Goal: Transaction & Acquisition: Book appointment/travel/reservation

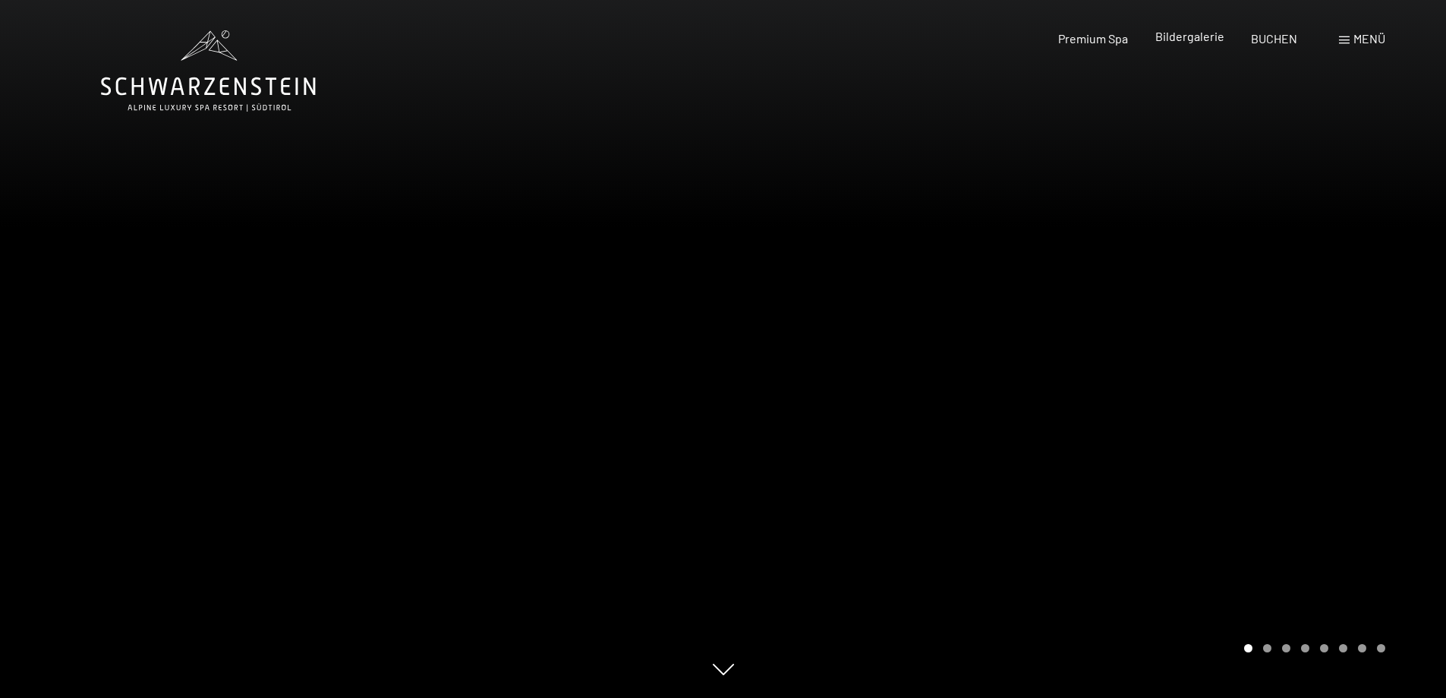
click at [1161, 36] on span "Bildergalerie" at bounding box center [1189, 36] width 69 height 14
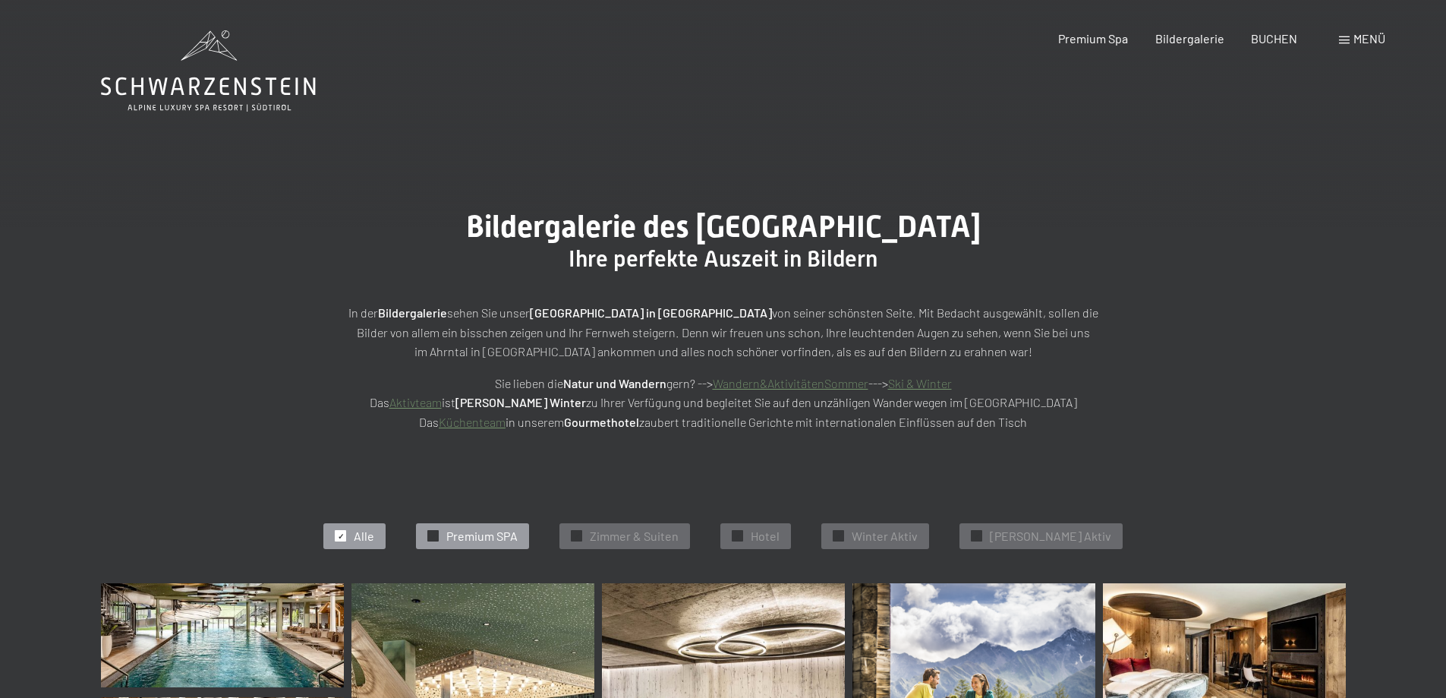
click at [489, 539] on span "Premium SPA" at bounding box center [481, 536] width 71 height 17
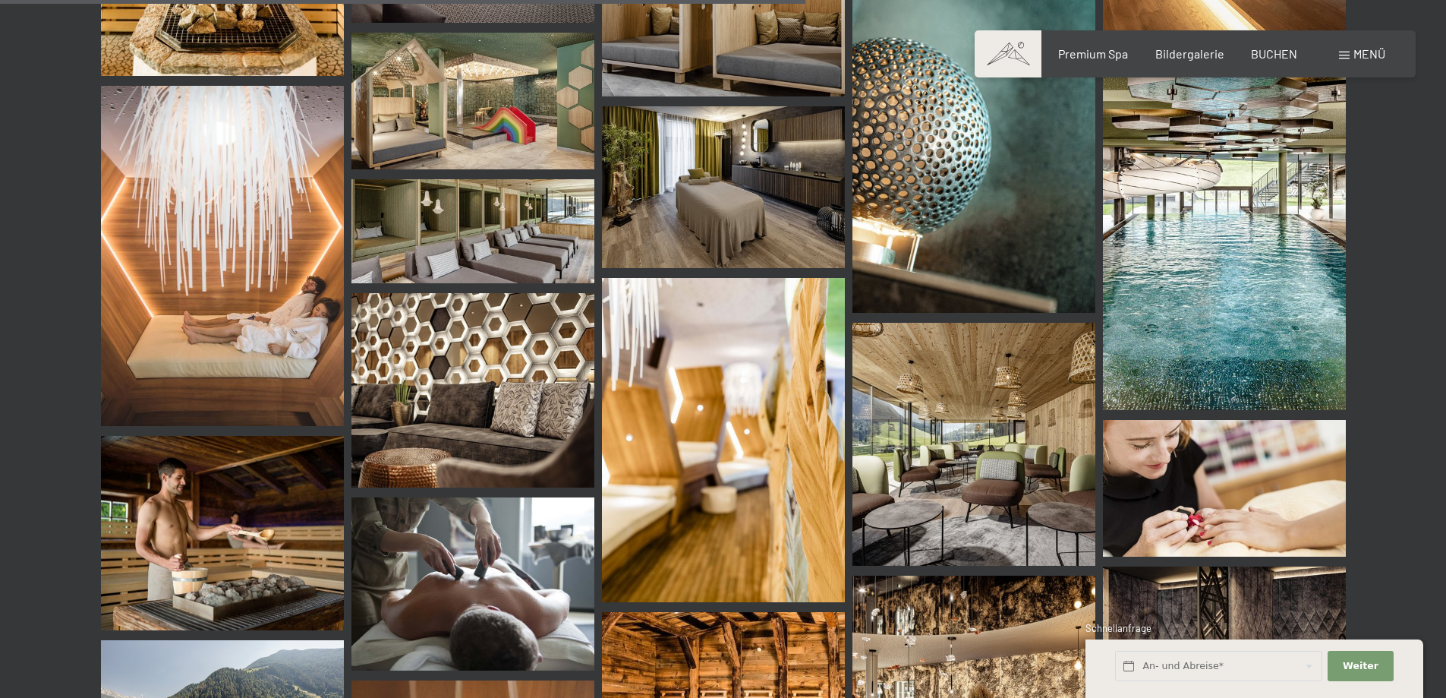
scroll to position [1521, 0]
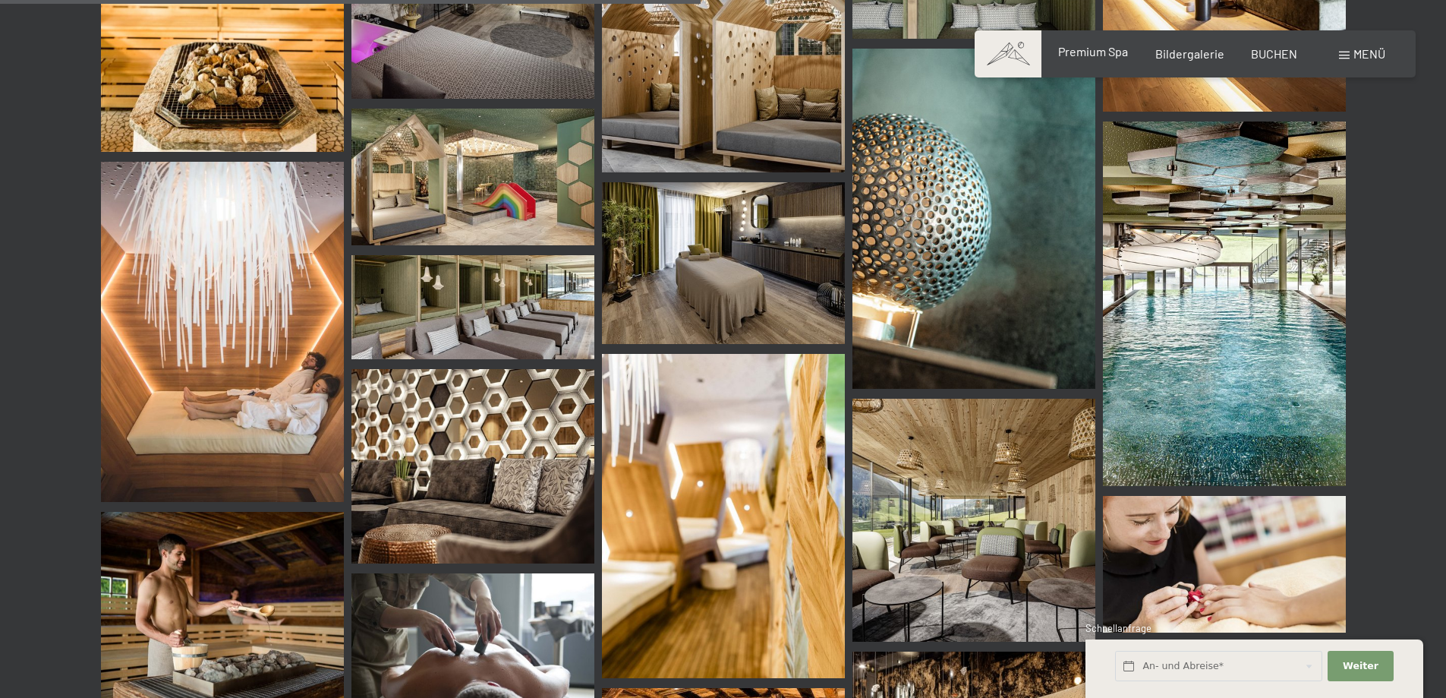
click at [1082, 49] on span "Premium Spa" at bounding box center [1093, 51] width 70 height 14
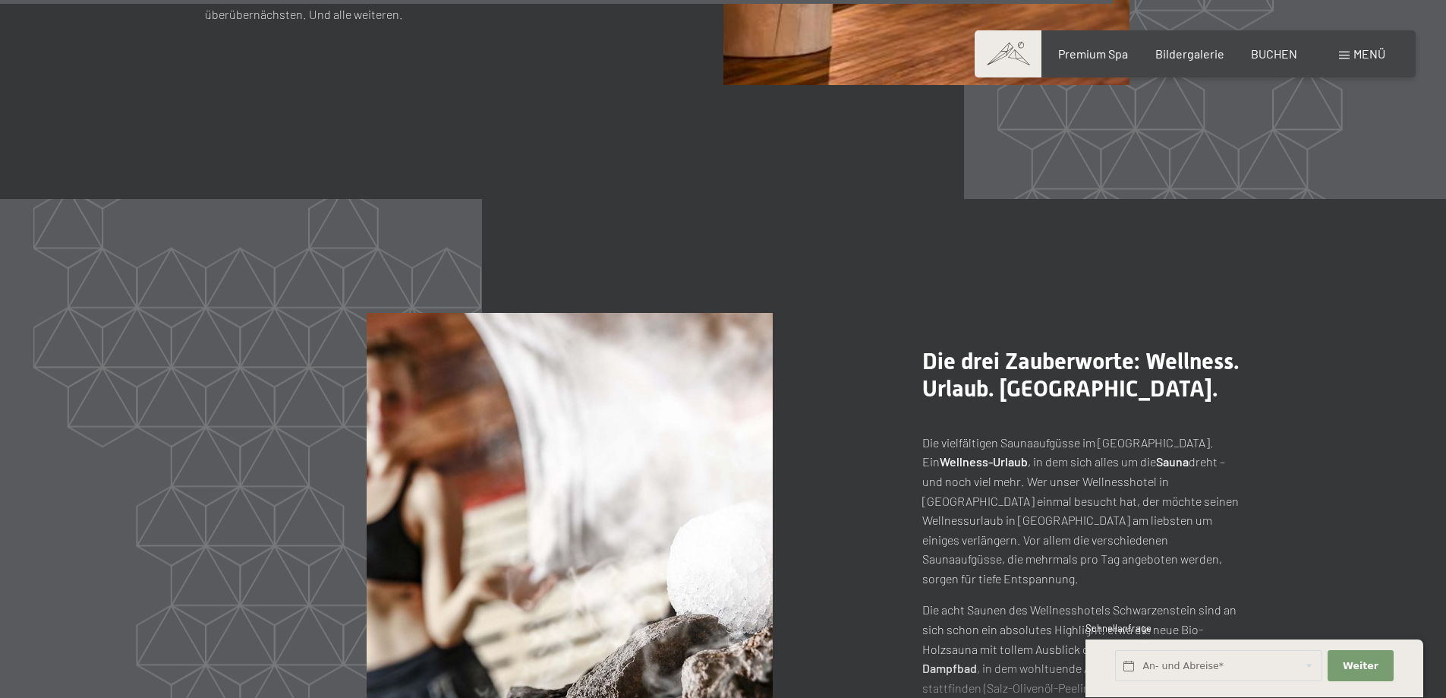
scroll to position [7743, 0]
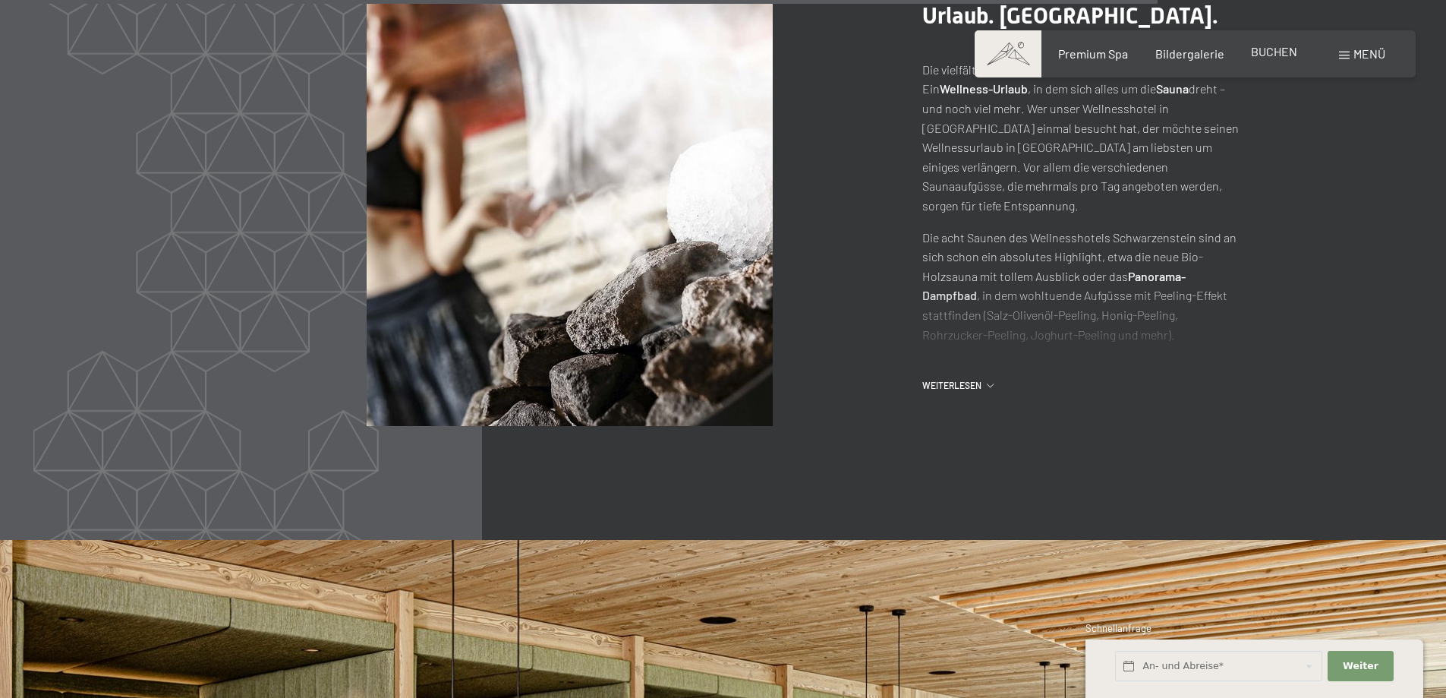
click at [1272, 50] on span "BUCHEN" at bounding box center [1274, 51] width 46 height 14
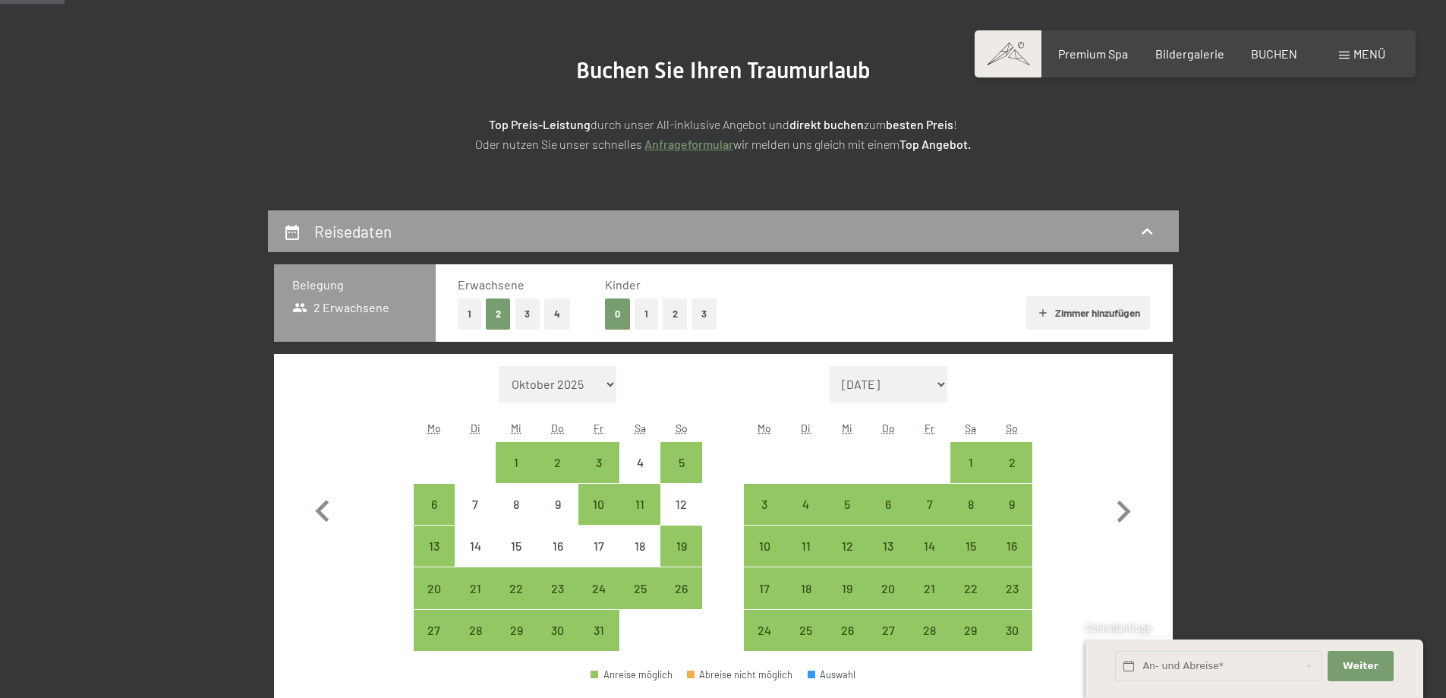
scroll to position [304, 0]
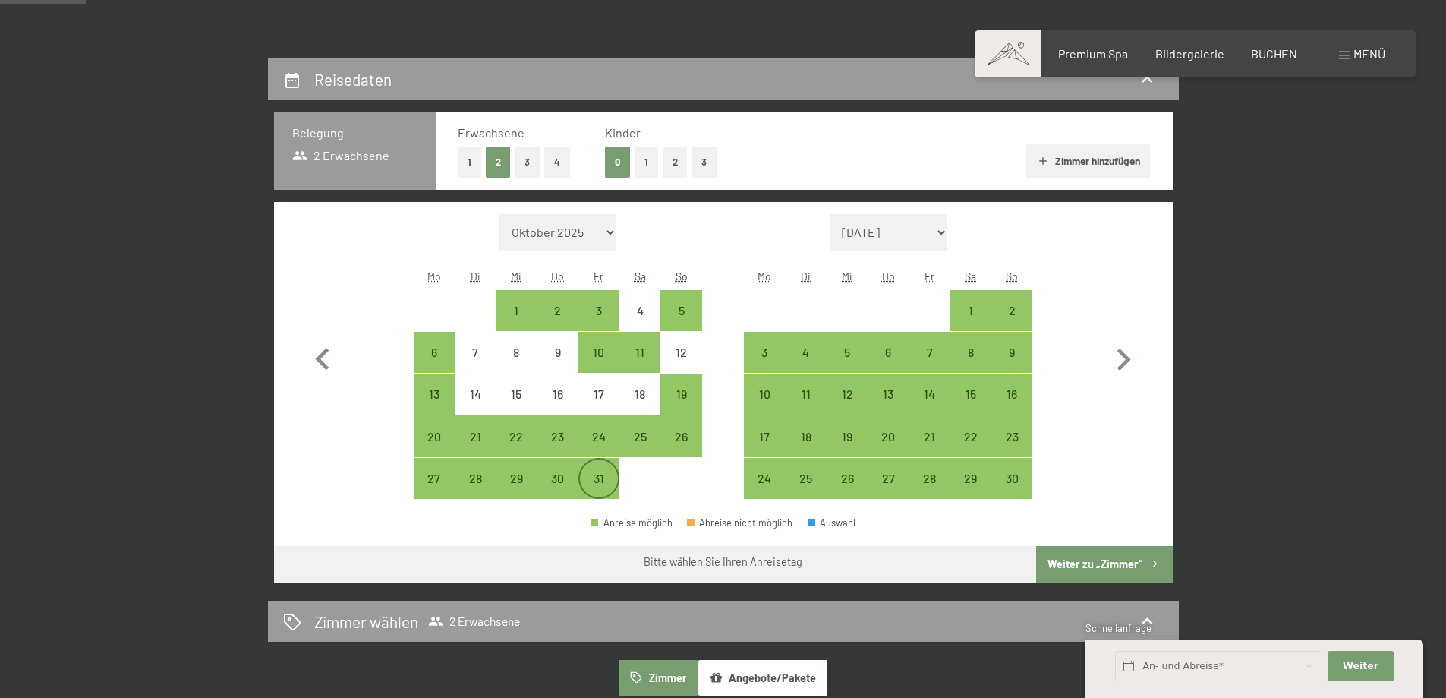
click at [601, 478] on div "31" at bounding box center [599, 491] width 38 height 38
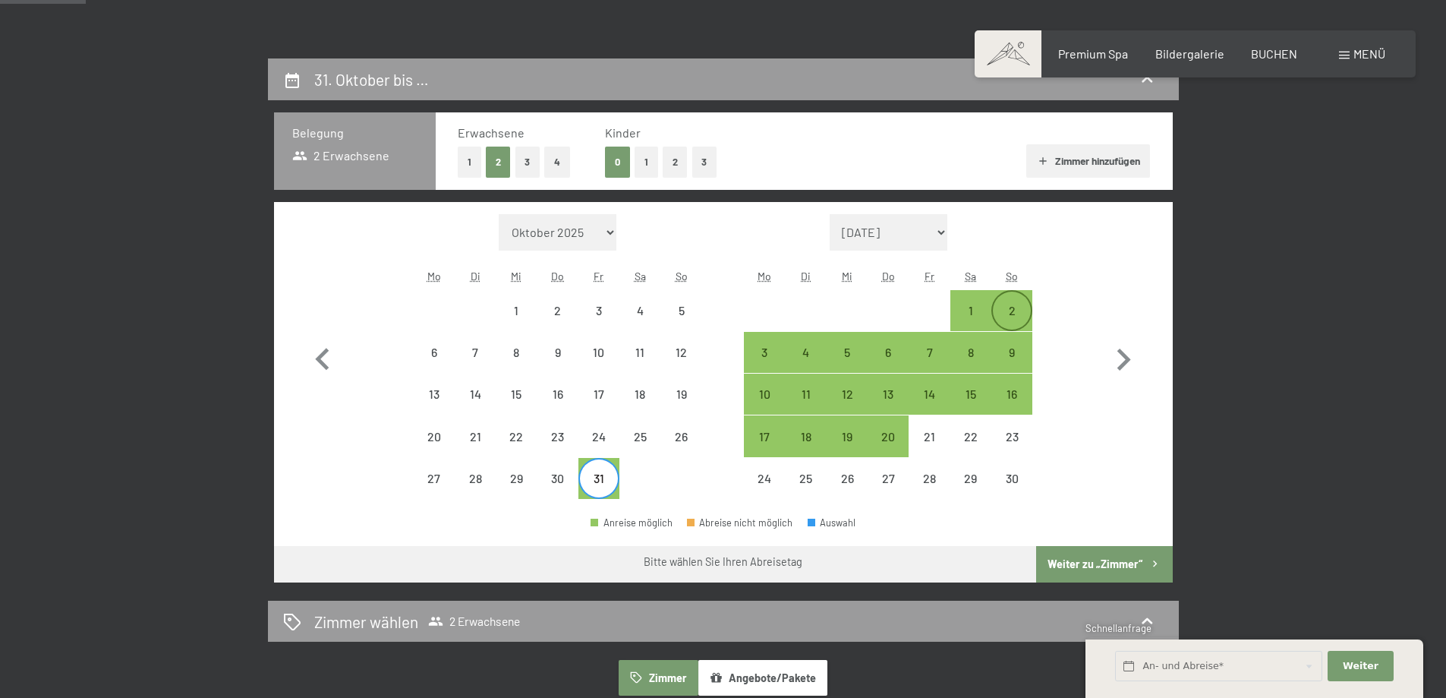
click at [1003, 301] on div "2" at bounding box center [1012, 310] width 38 height 38
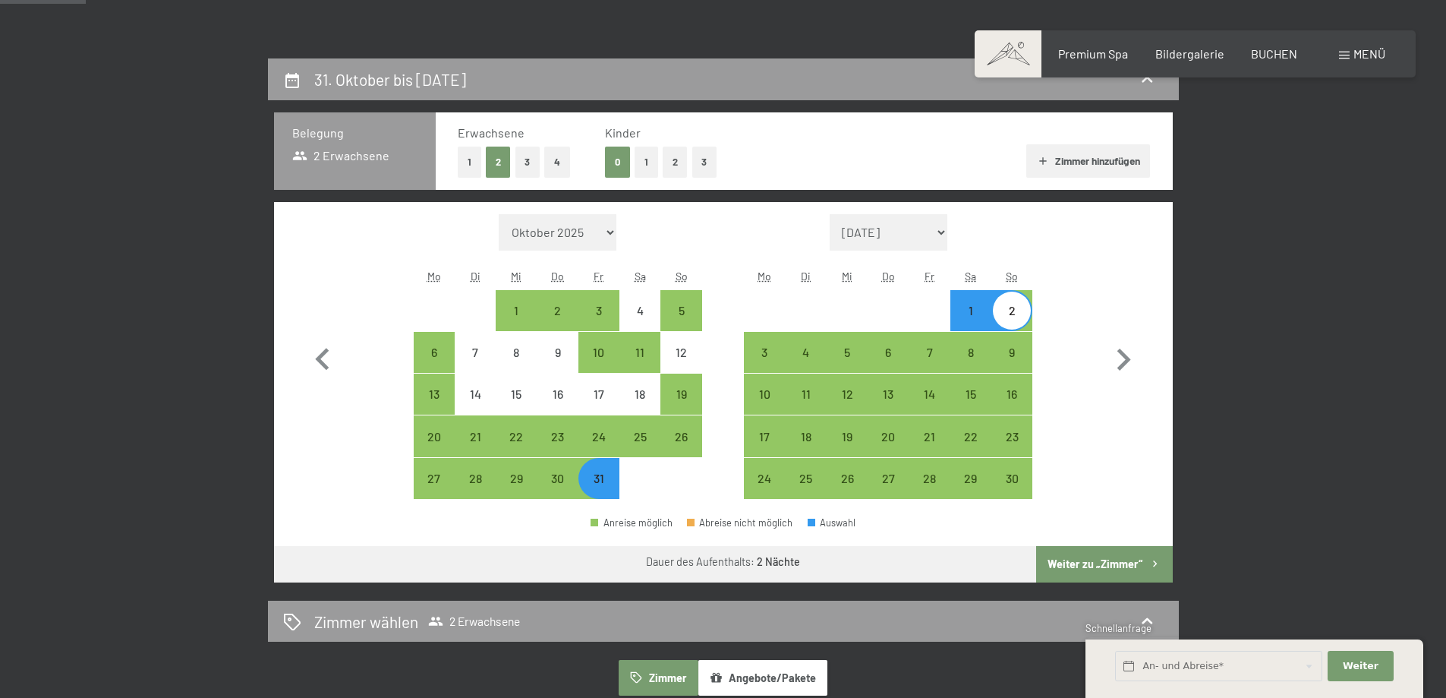
click at [1086, 562] on button "Weiter zu „Zimmer“" at bounding box center [1104, 564] width 136 height 36
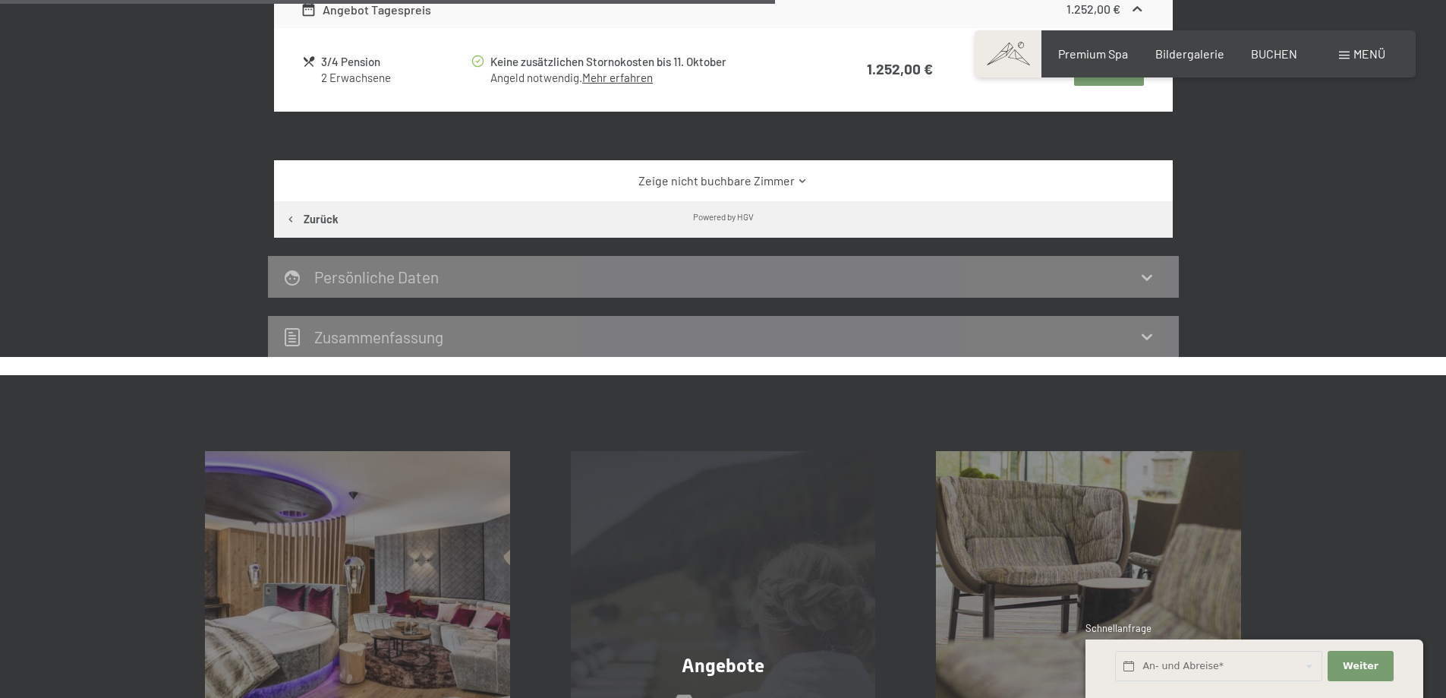
scroll to position [1055, 0]
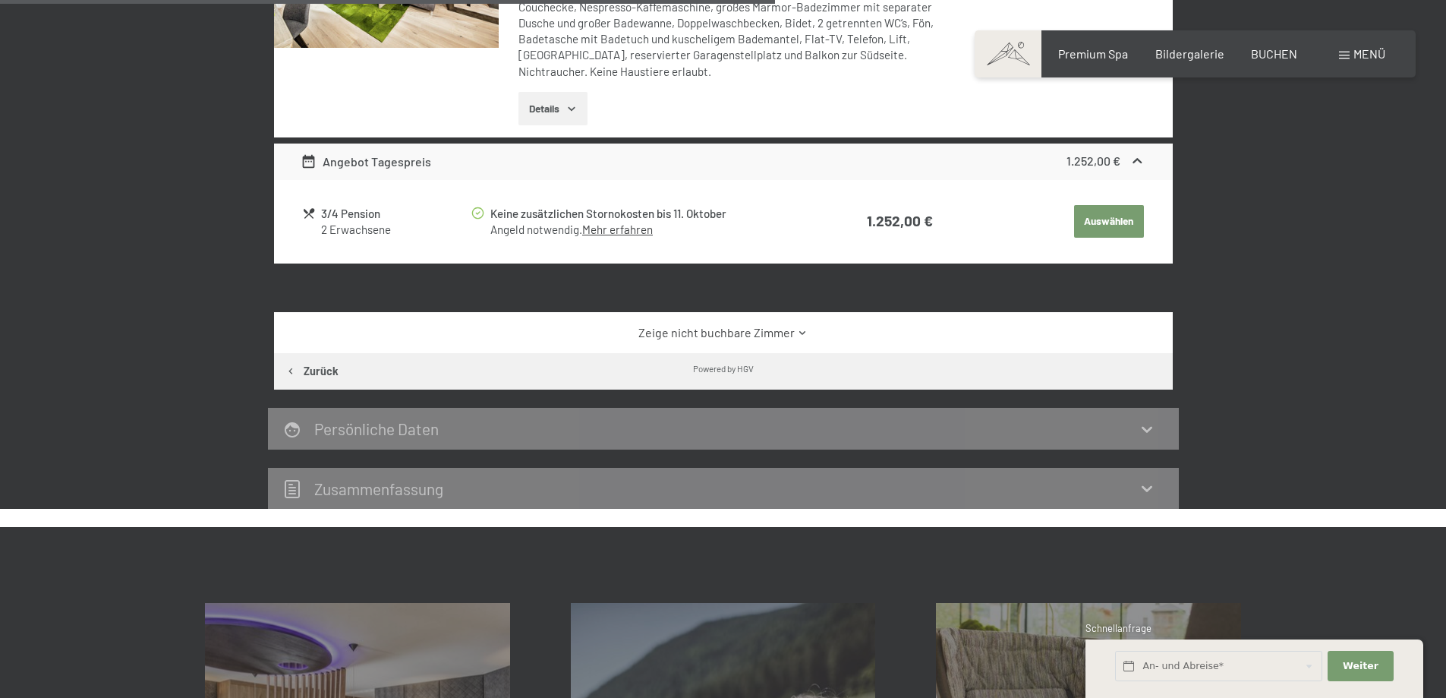
click at [786, 328] on link "Zeige nicht buchbare Zimmer" at bounding box center [723, 332] width 845 height 17
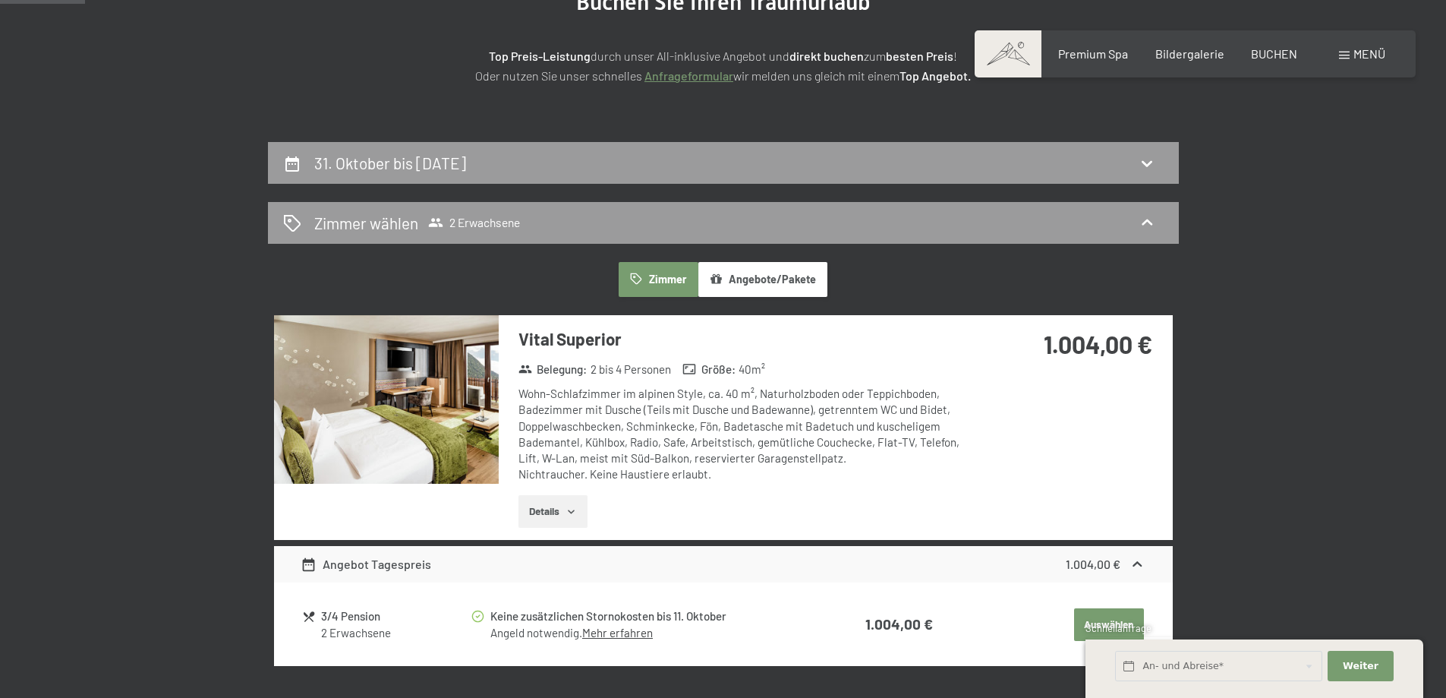
scroll to position [296, 0]
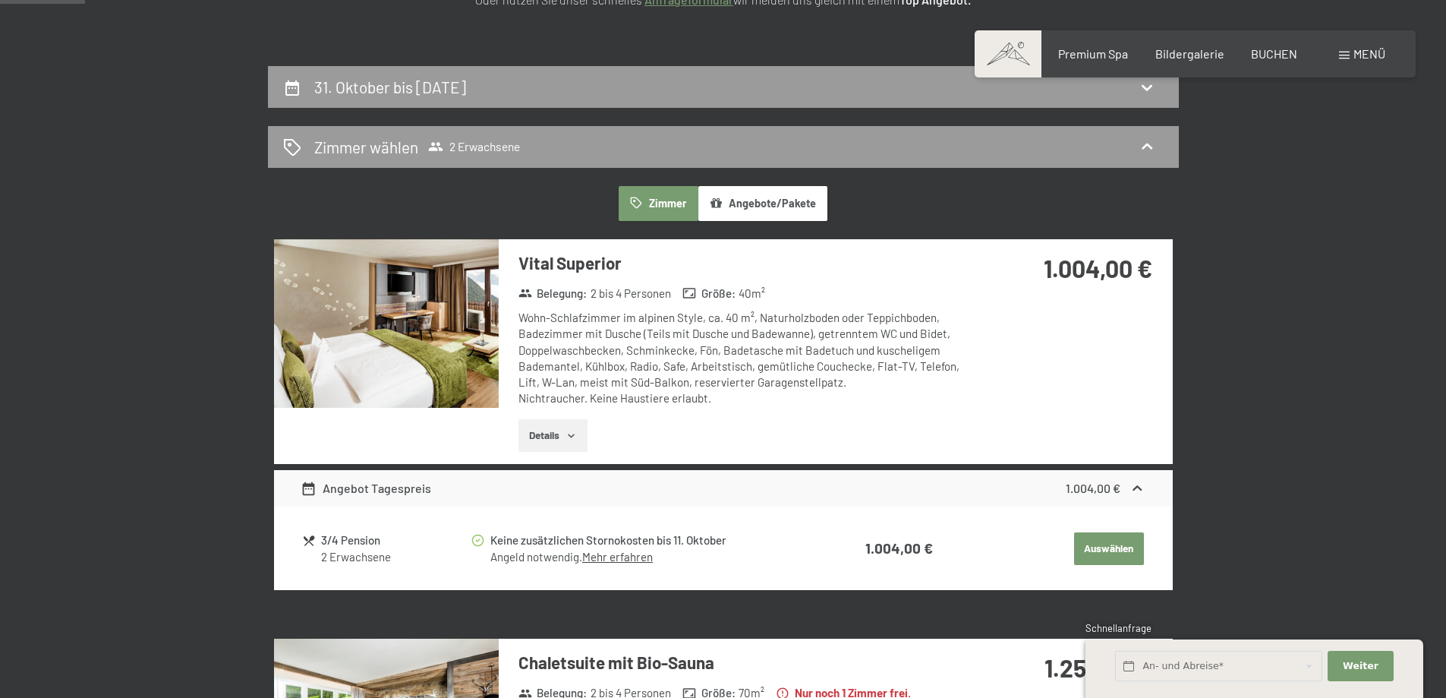
click at [554, 432] on button "Details" at bounding box center [552, 435] width 69 height 33
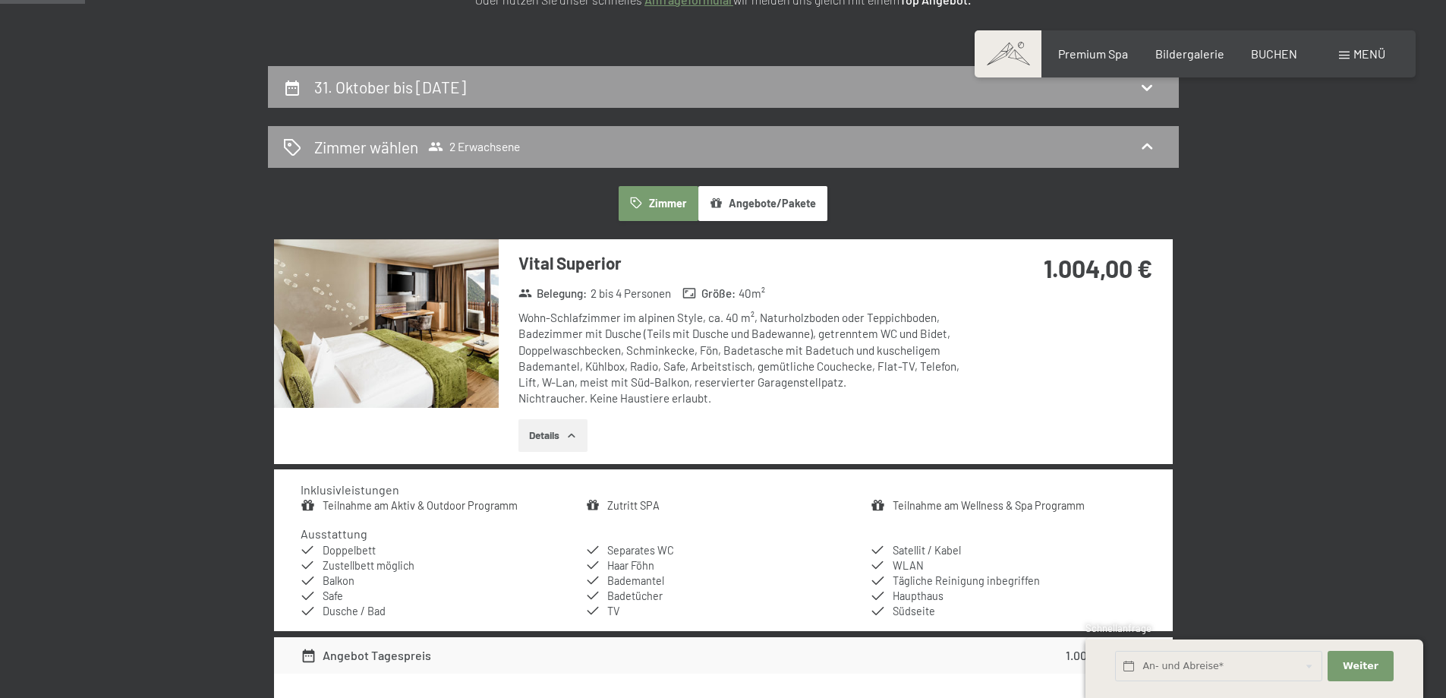
click at [458, 333] on img at bounding box center [386, 323] width 225 height 169
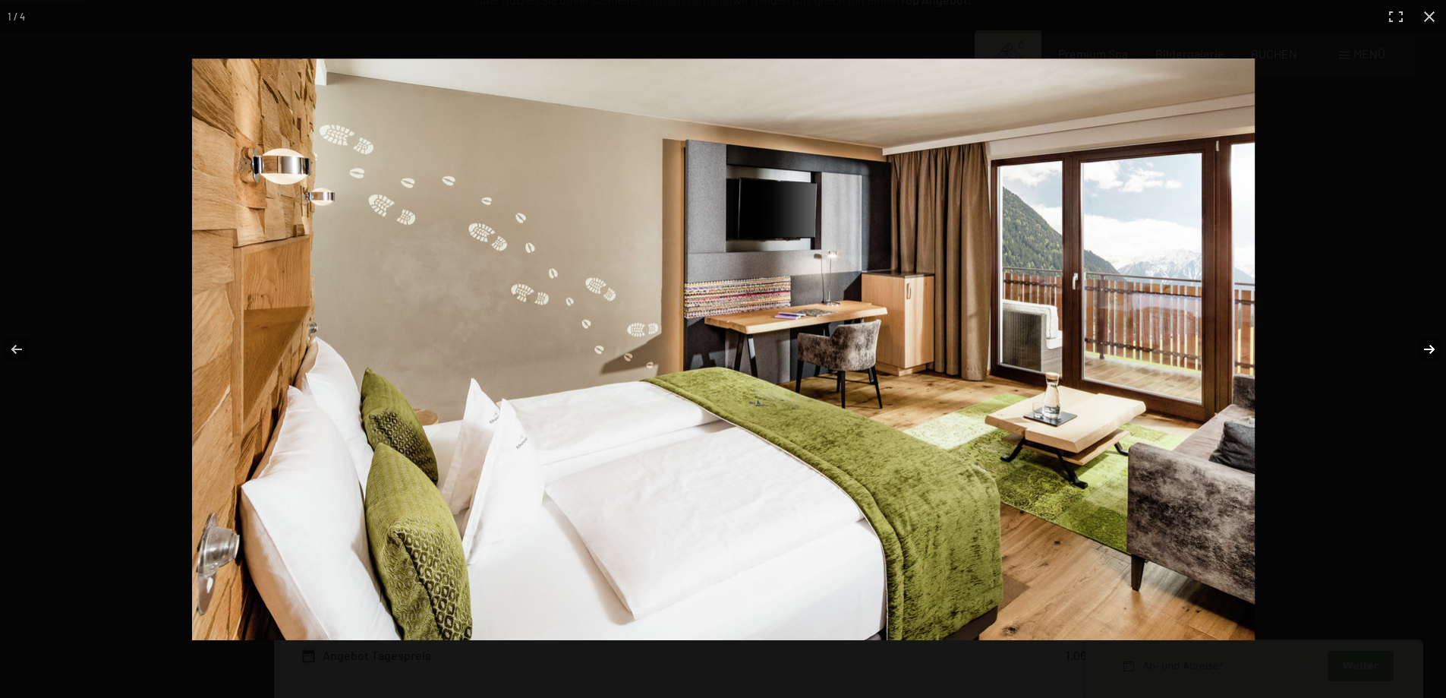
click at [1424, 348] on button "button" at bounding box center [1419, 349] width 53 height 76
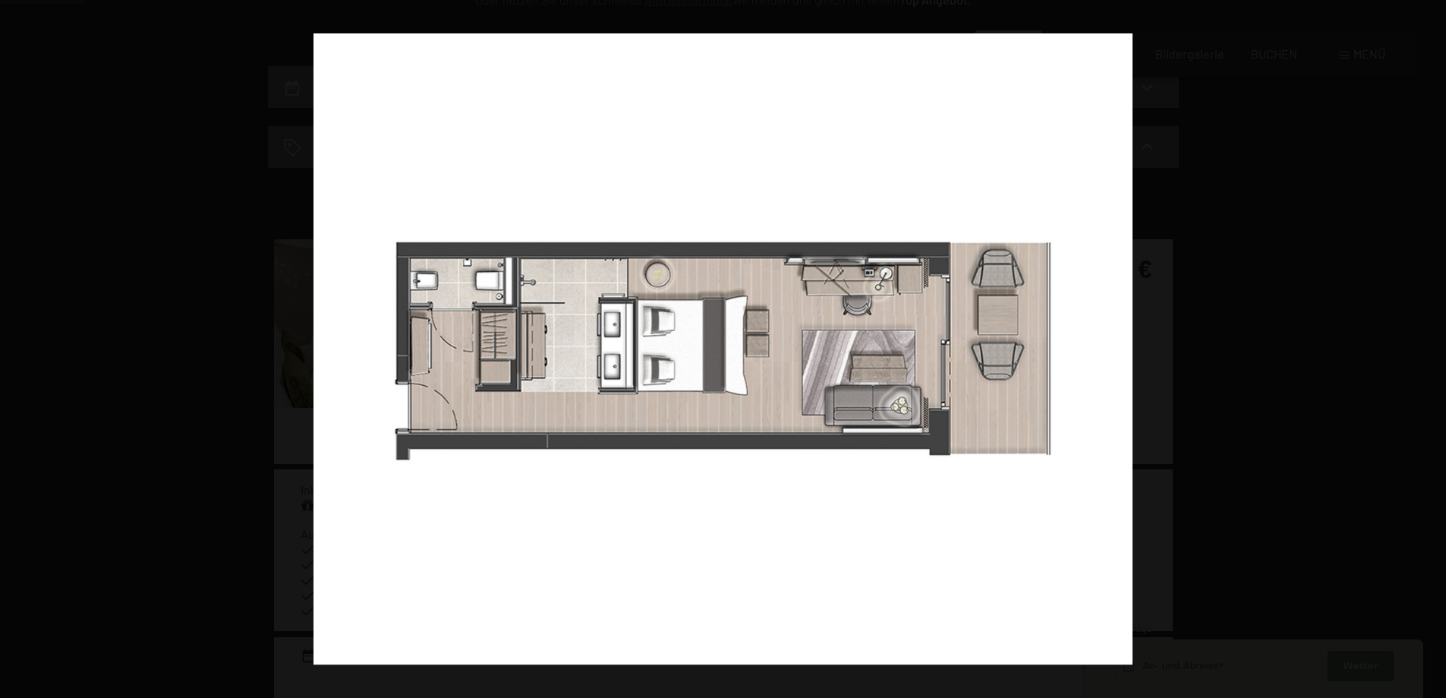
click at [1424, 348] on button "button" at bounding box center [1419, 349] width 53 height 76
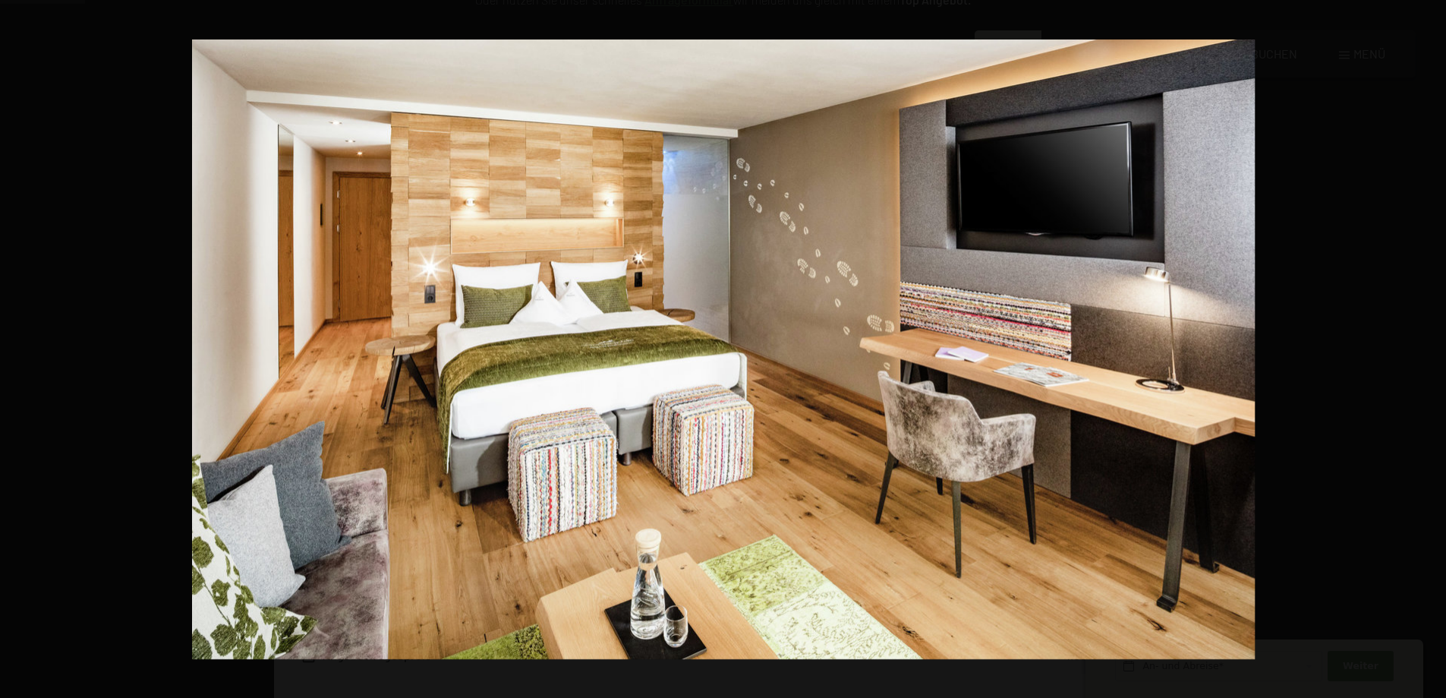
click at [1424, 348] on button "button" at bounding box center [1419, 349] width 53 height 76
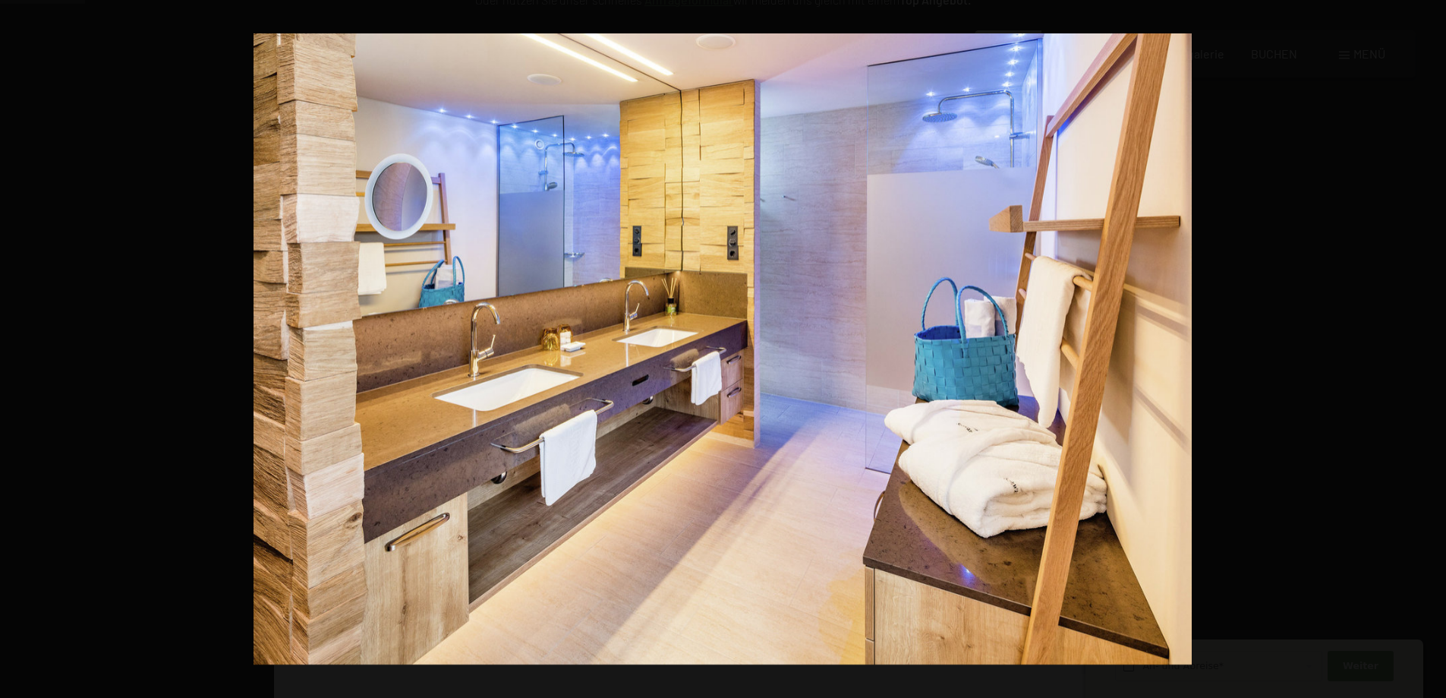
click at [1424, 348] on button "button" at bounding box center [1419, 349] width 53 height 76
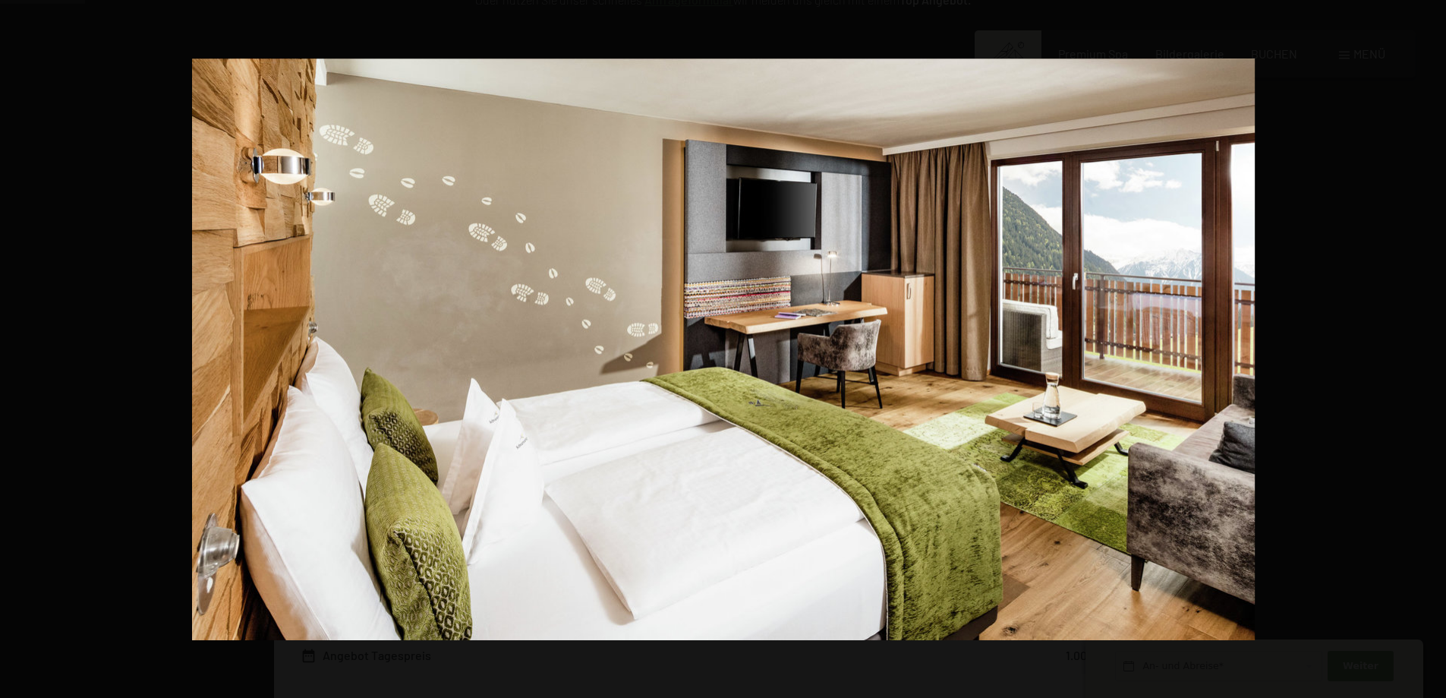
click at [1424, 348] on button "button" at bounding box center [1419, 349] width 53 height 76
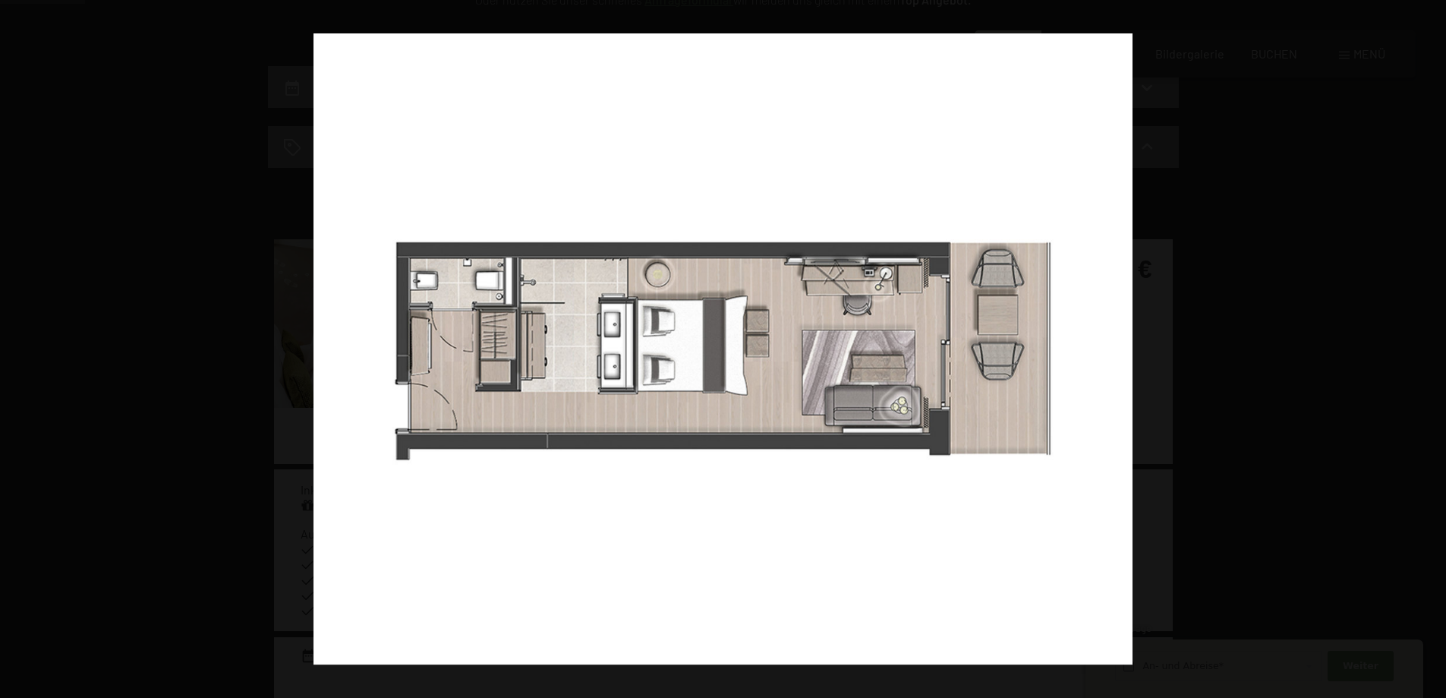
click at [1424, 348] on button "button" at bounding box center [1419, 349] width 53 height 76
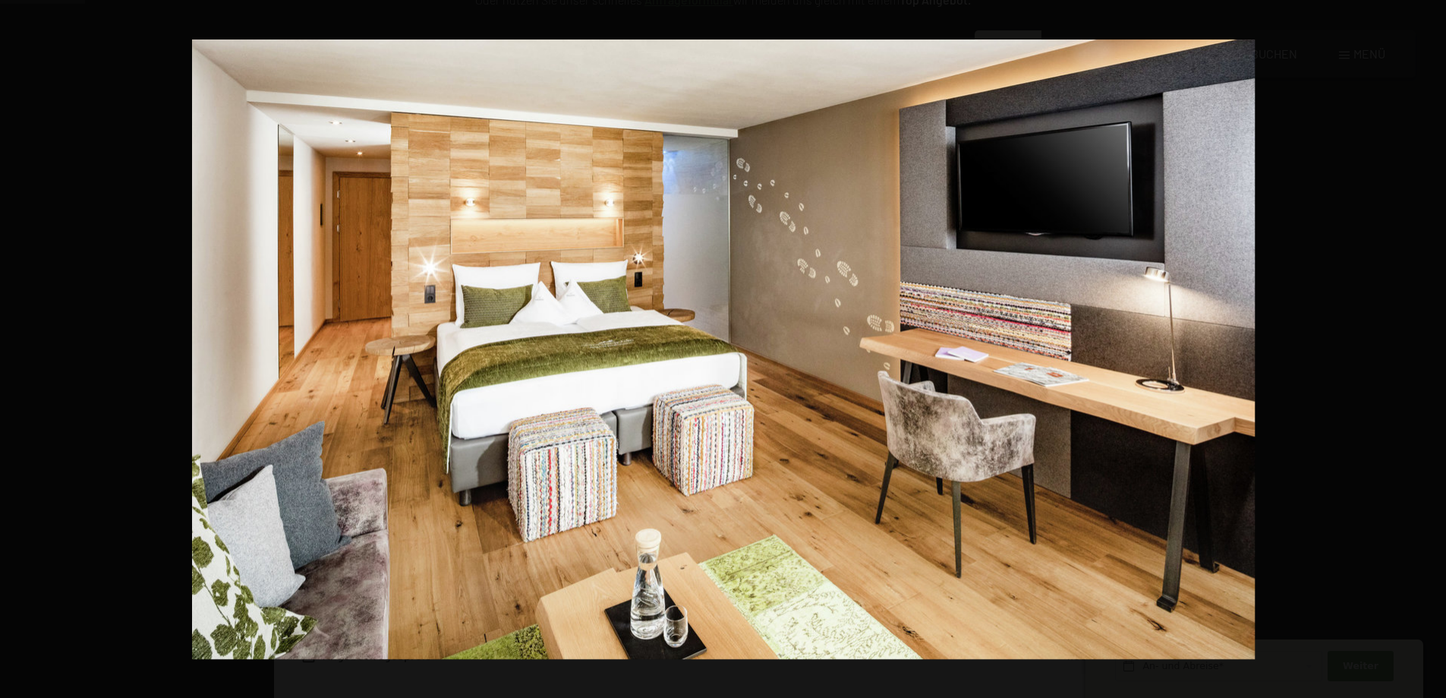
click at [1424, 348] on button "button" at bounding box center [1419, 349] width 53 height 76
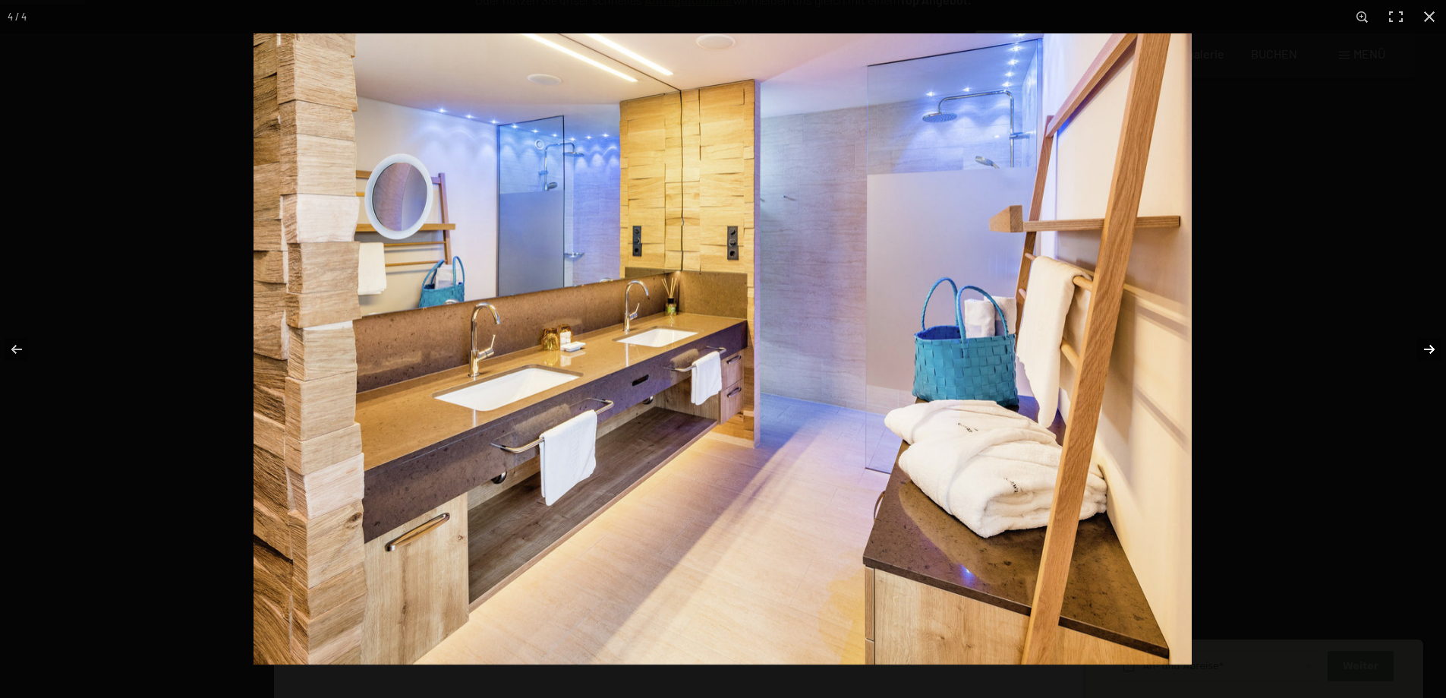
click at [1424, 351] on button "button" at bounding box center [1419, 349] width 53 height 76
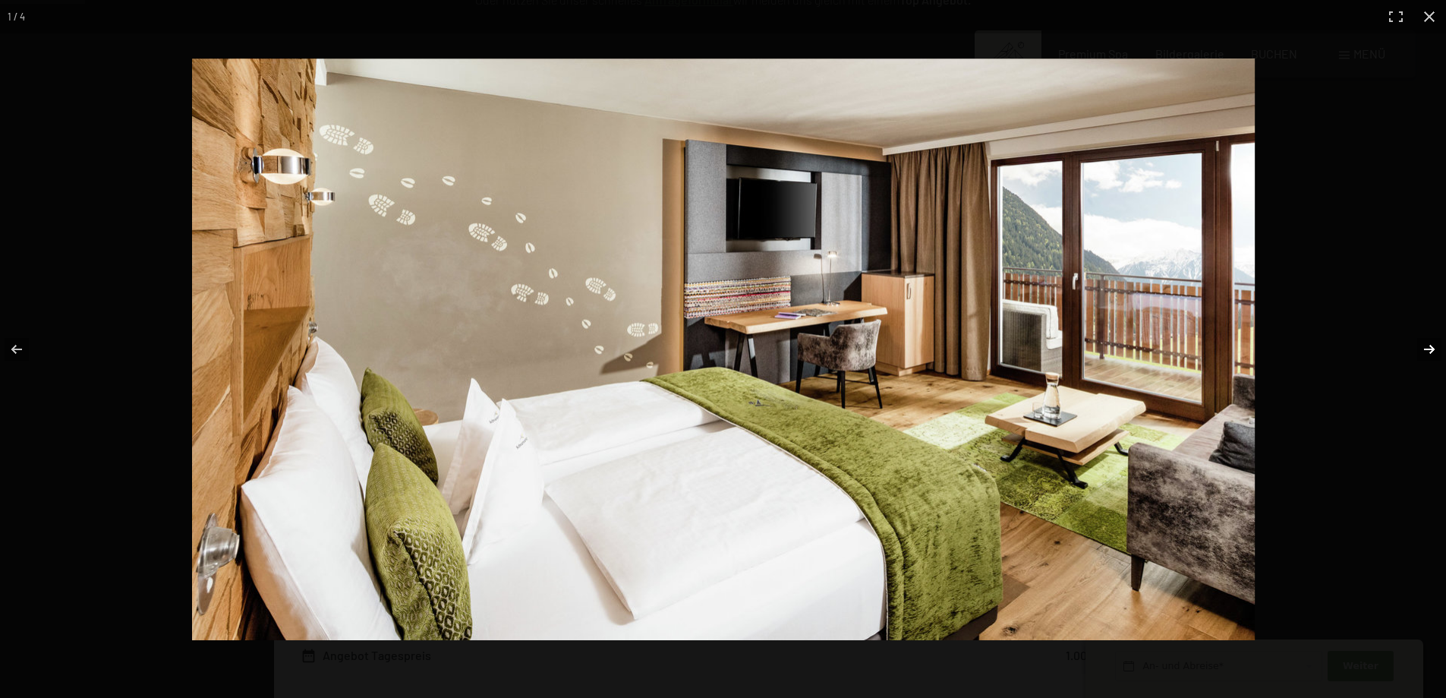
click at [1424, 351] on button "button" at bounding box center [1419, 349] width 53 height 76
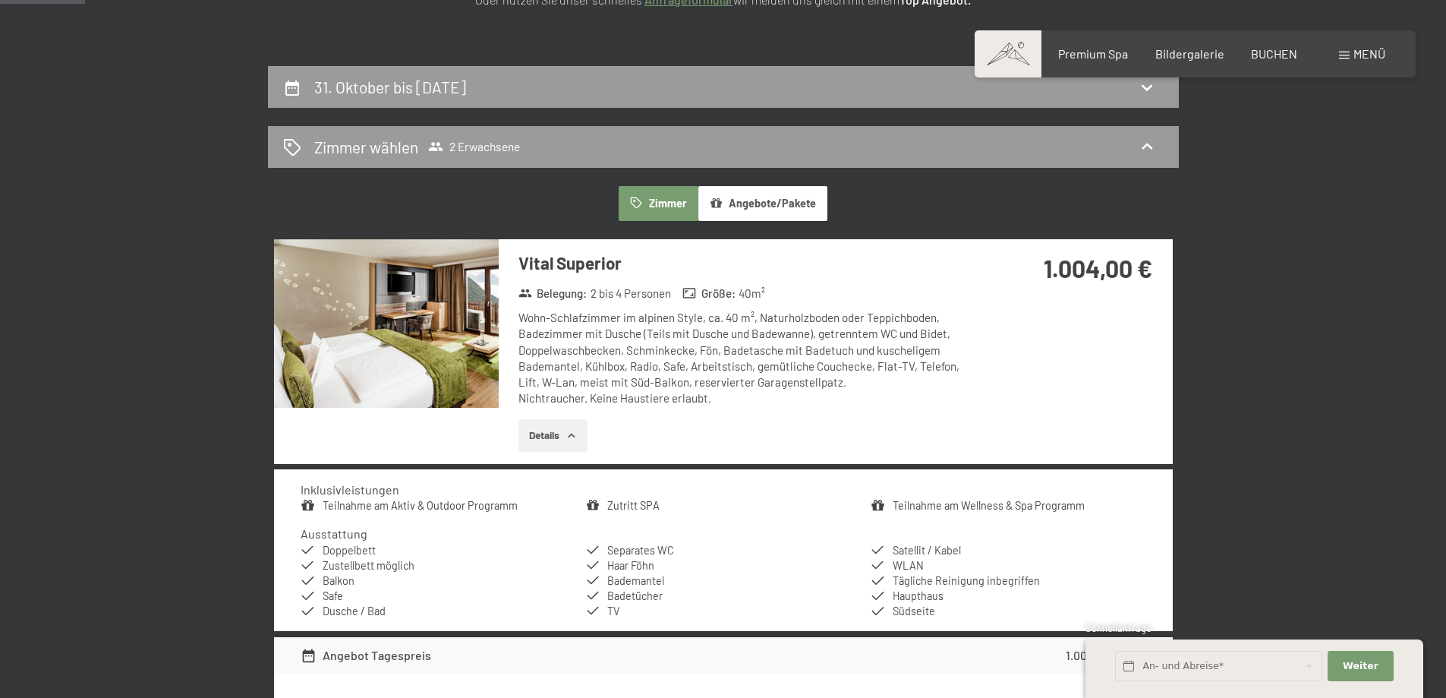
click at [0, 0] on button "button" at bounding box center [0, 0] width 0 height 0
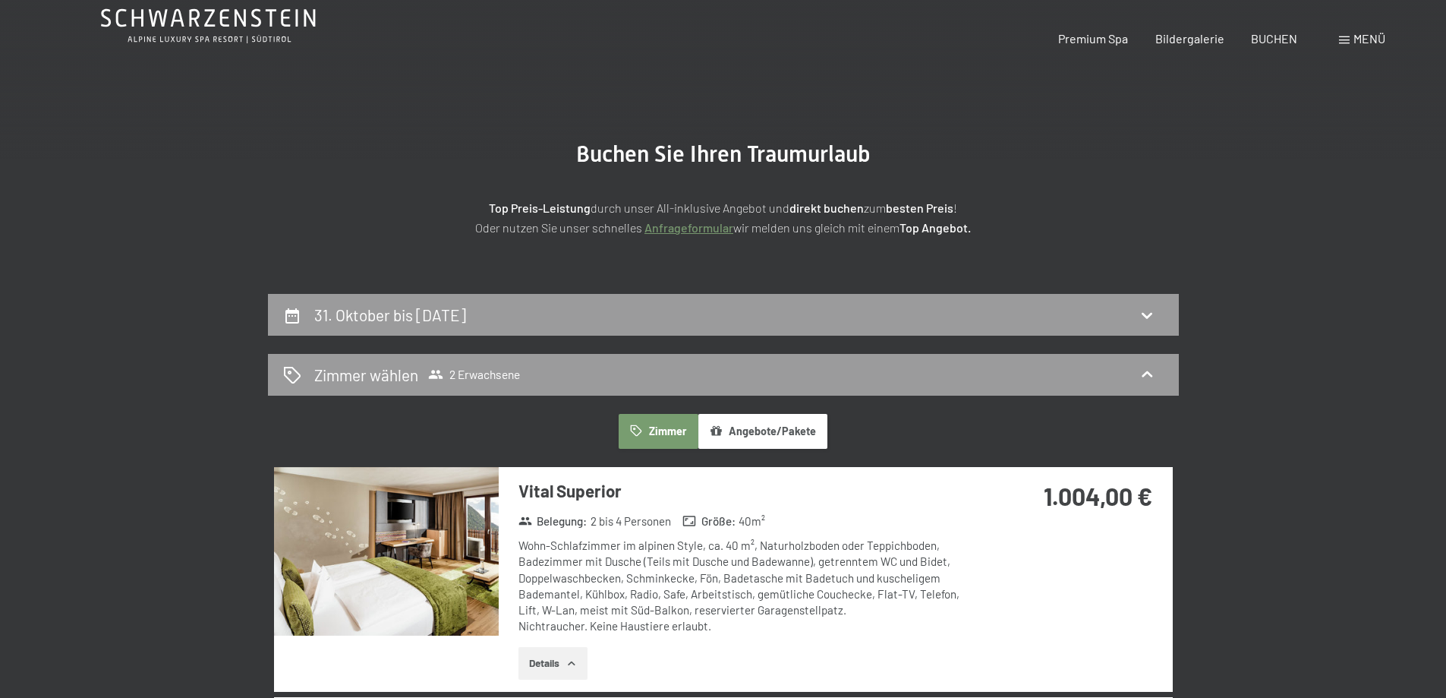
scroll to position [0, 0]
